Goal: Find specific page/section: Find specific page/section

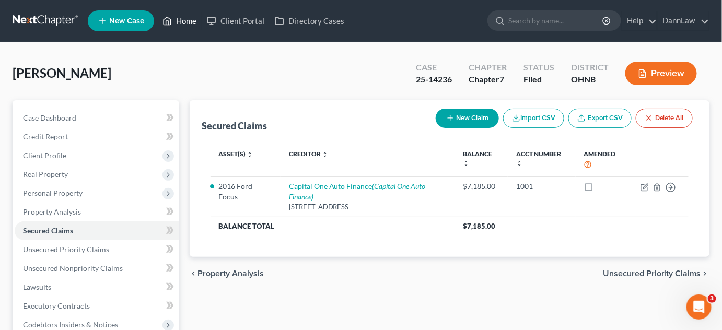
drag, startPoint x: 0, startPoint y: 0, endPoint x: 186, endPoint y: 22, distance: 187.4
click at [186, 22] on link "Home" at bounding box center [179, 20] width 44 height 19
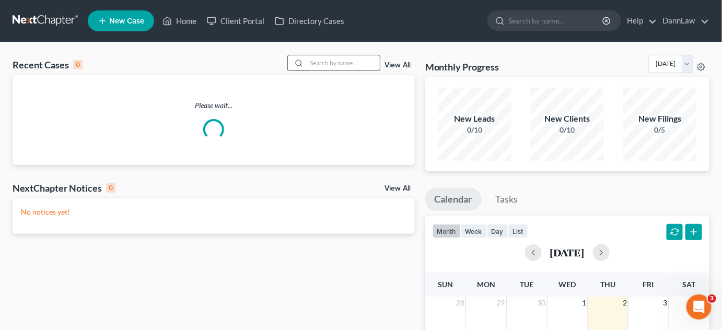
click at [316, 60] on input "search" at bounding box center [343, 62] width 73 height 15
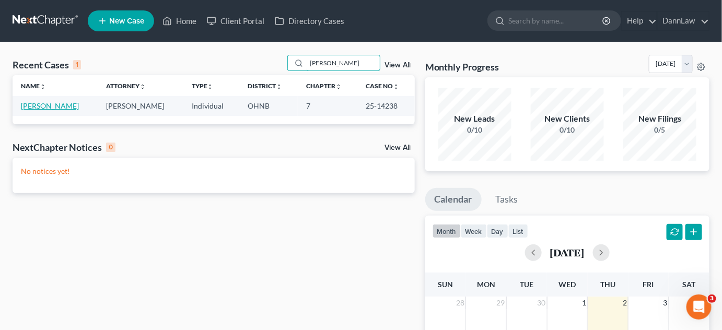
type input "[PERSON_NAME]"
click at [43, 109] on link "[PERSON_NAME]" at bounding box center [50, 105] width 58 height 9
select select "2"
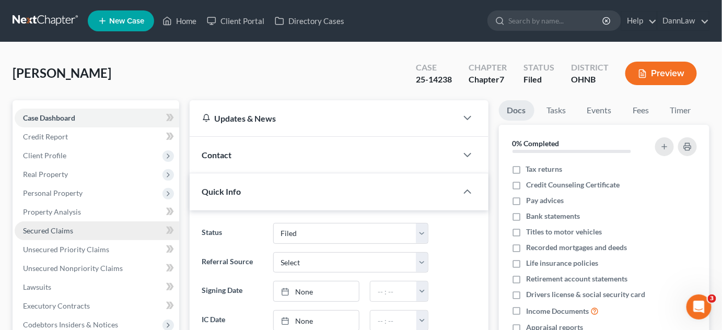
click at [67, 231] on span "Secured Claims" at bounding box center [48, 230] width 50 height 9
